Goal: Transaction & Acquisition: Book appointment/travel/reservation

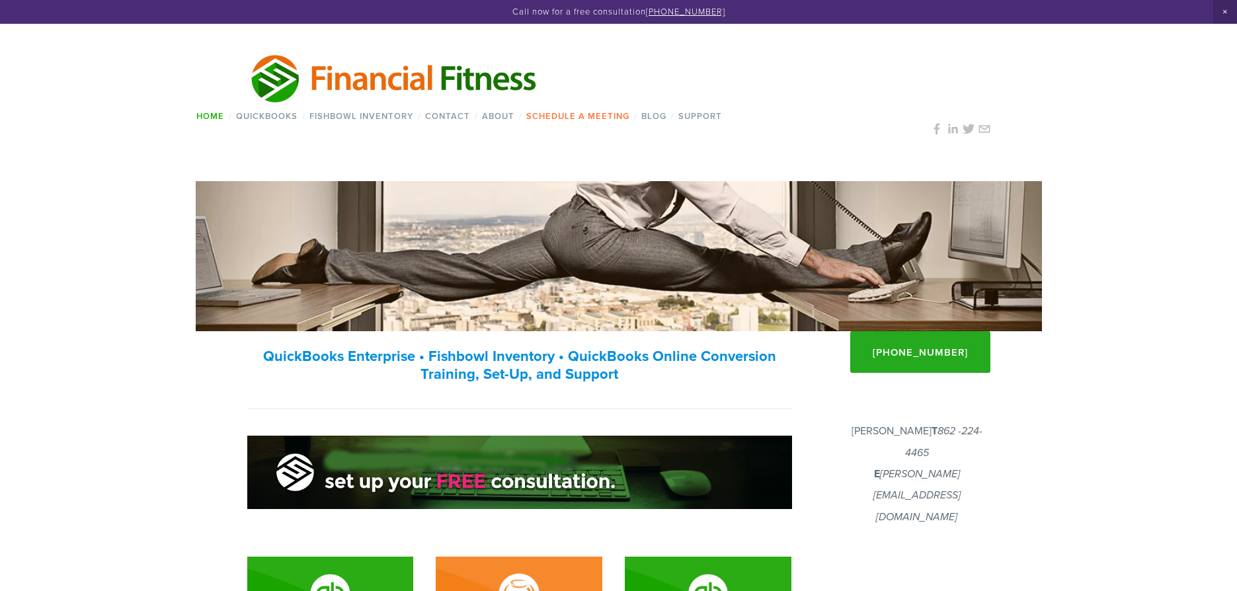
click at [582, 115] on link "Schedule a Meeting" at bounding box center [578, 115] width 112 height 19
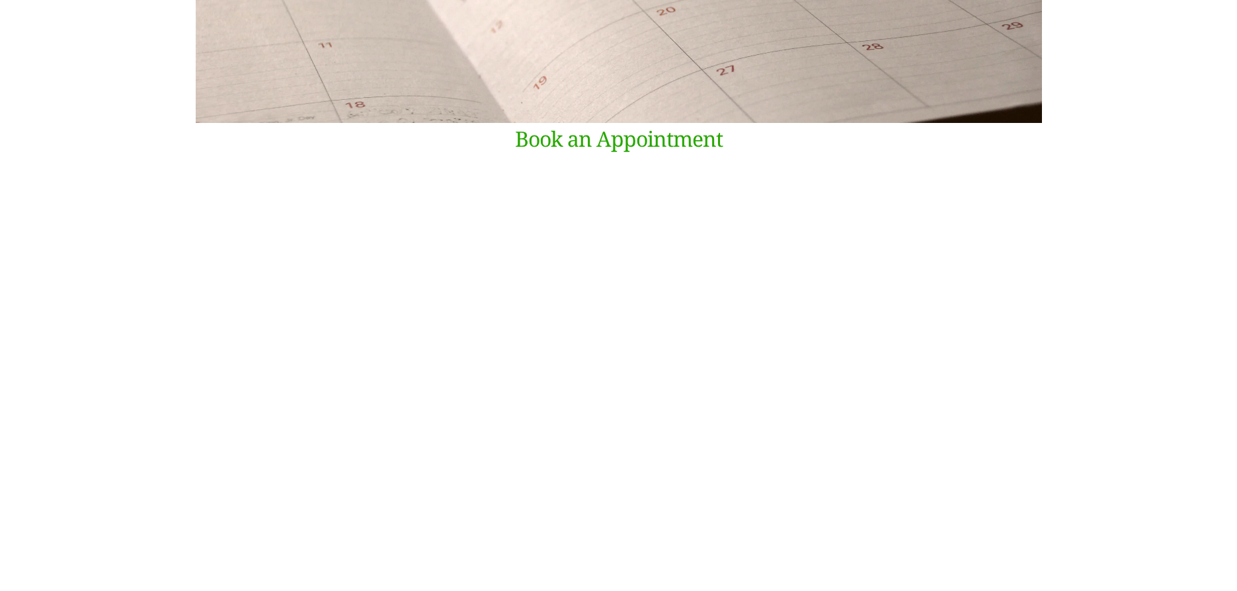
scroll to position [219, 0]
